Goal: Complete application form

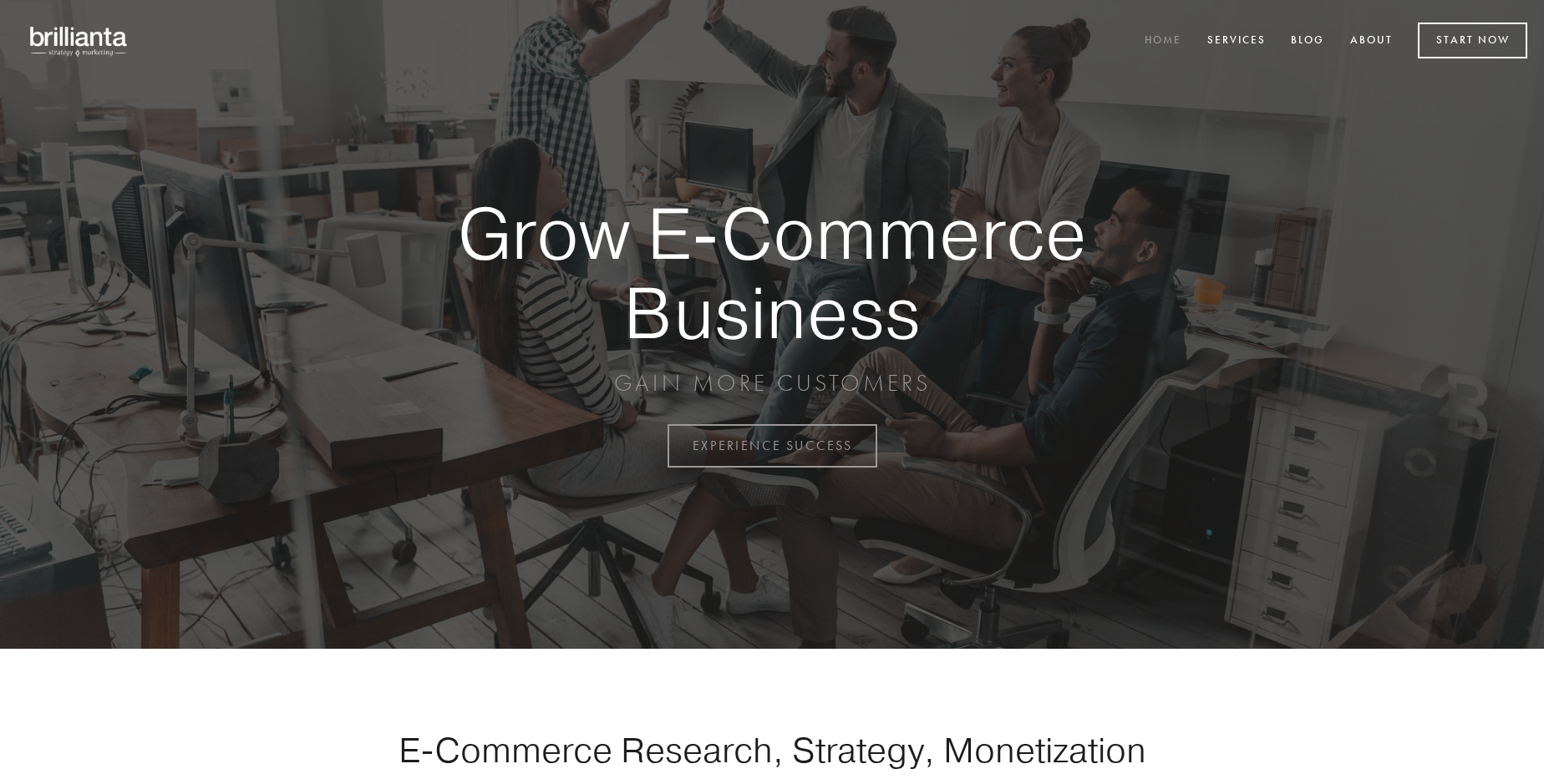
scroll to position [4379, 0]
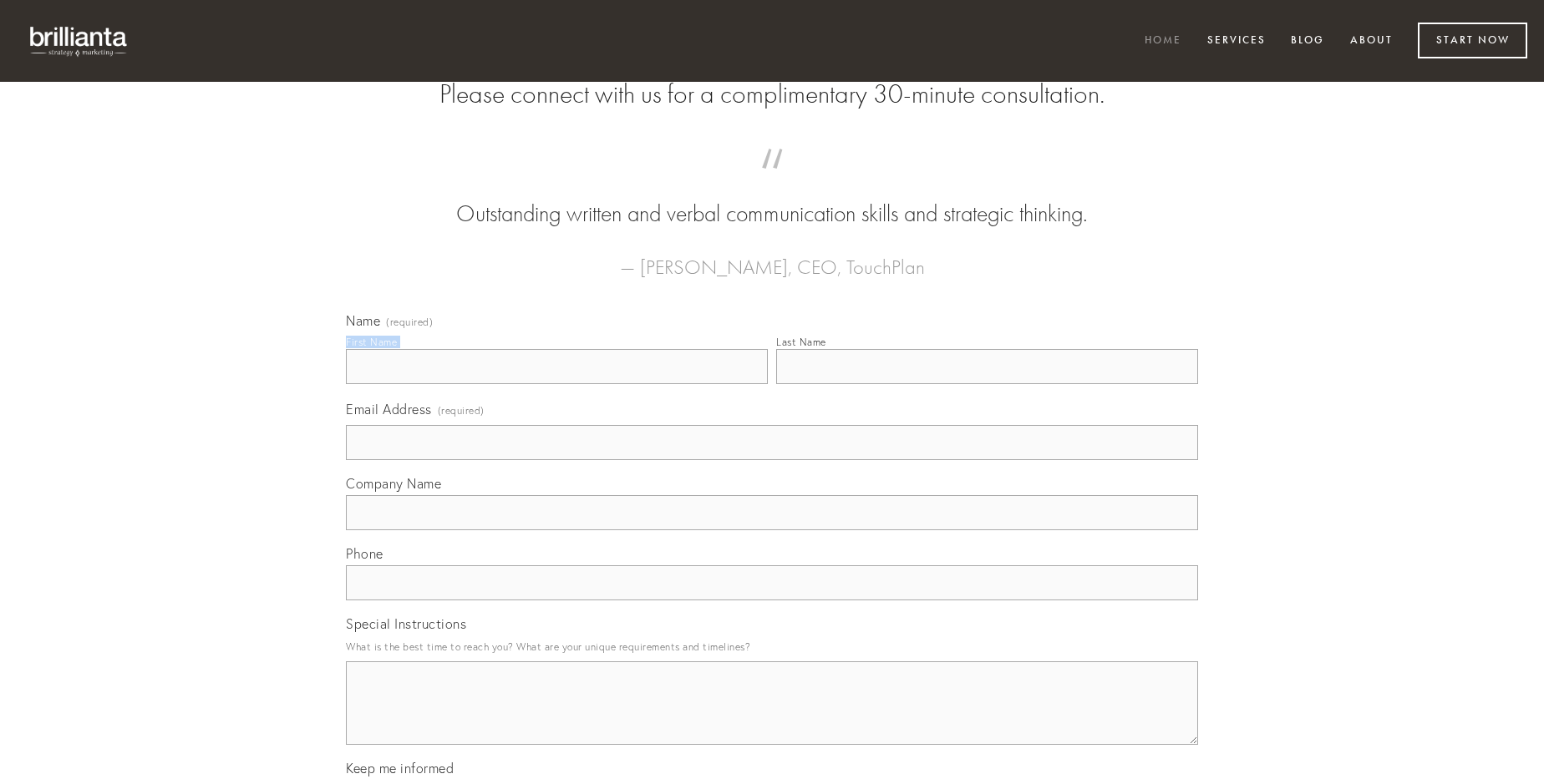
type input "[PERSON_NAME]"
click at [987, 384] on input "Last Name" at bounding box center [988, 367] width 422 height 35
type input "[PERSON_NAME]"
click at [772, 460] on input "Email Address (required)" at bounding box center [772, 443] width 853 height 35
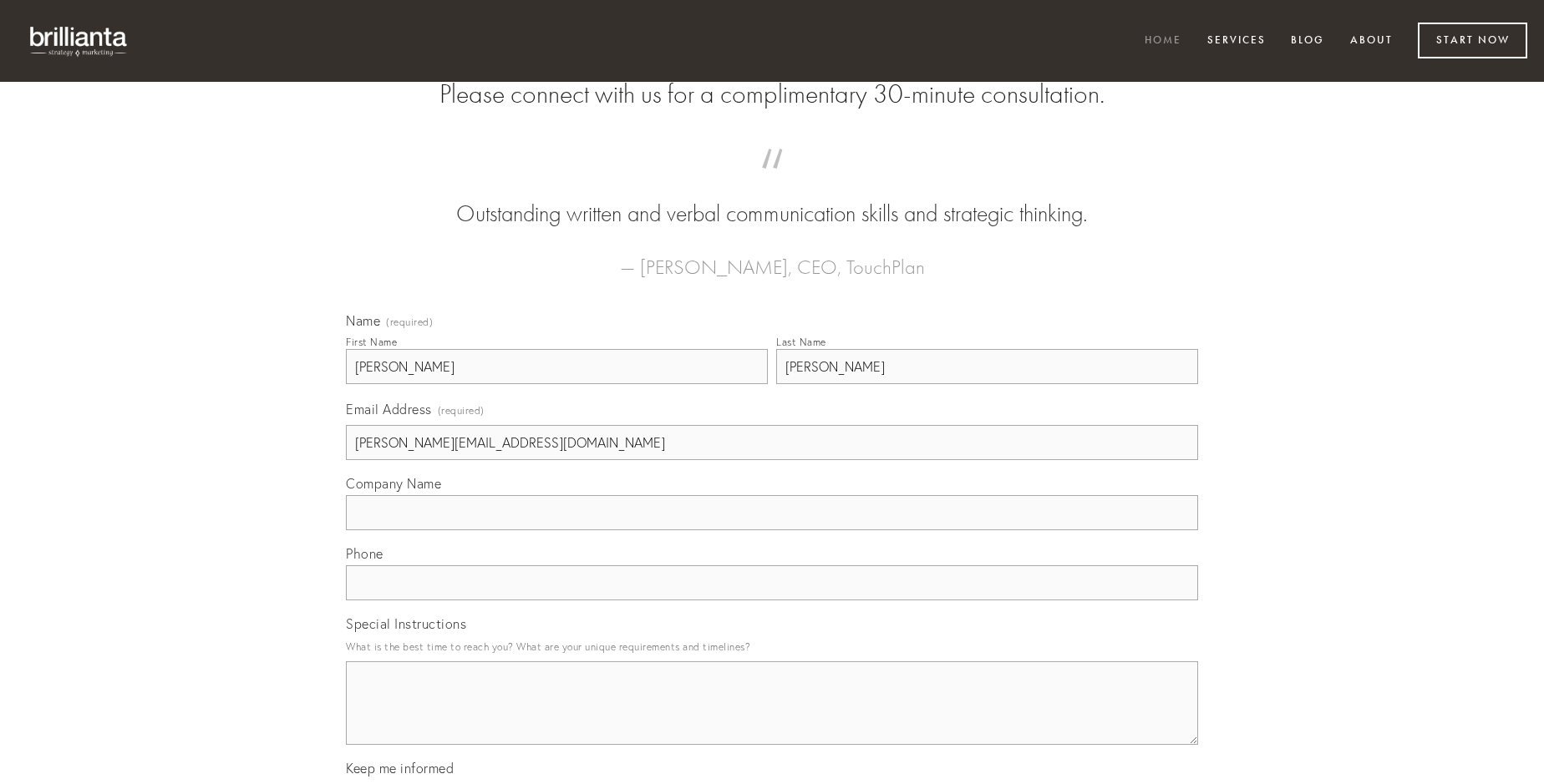
type input "[PERSON_NAME][EMAIL_ADDRESS][DOMAIN_NAME]"
click at [772, 531] on input "Company Name" at bounding box center [772, 513] width 853 height 35
type input "commodo"
click at [772, 600] on input "text" at bounding box center [772, 584] width 853 height 35
click at [772, 719] on textarea "Special Instructions" at bounding box center [772, 703] width 853 height 83
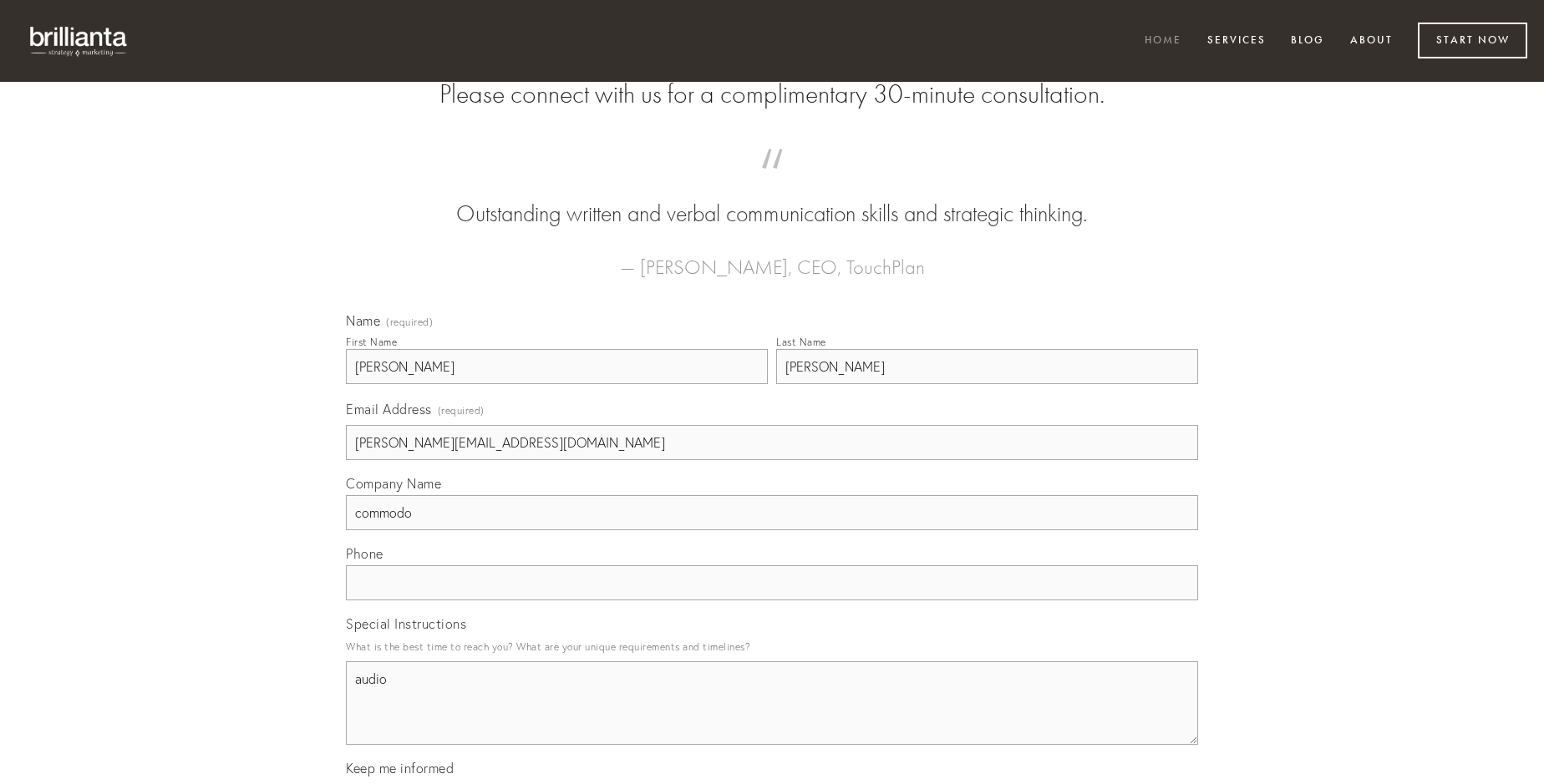
type textarea "audio"
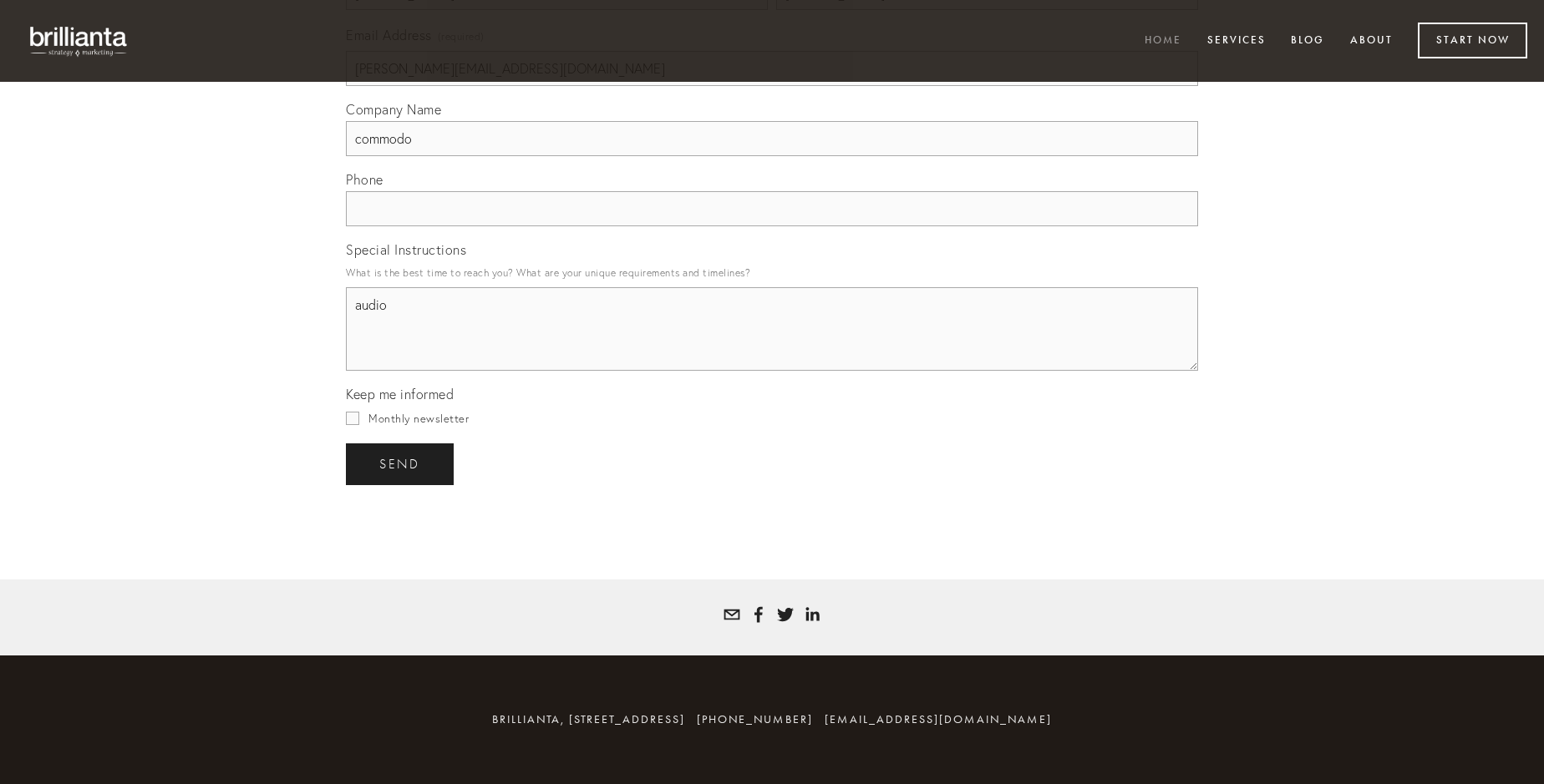
click at [401, 463] on span "send" at bounding box center [400, 463] width 41 height 15
